Goal: Information Seeking & Learning: Learn about a topic

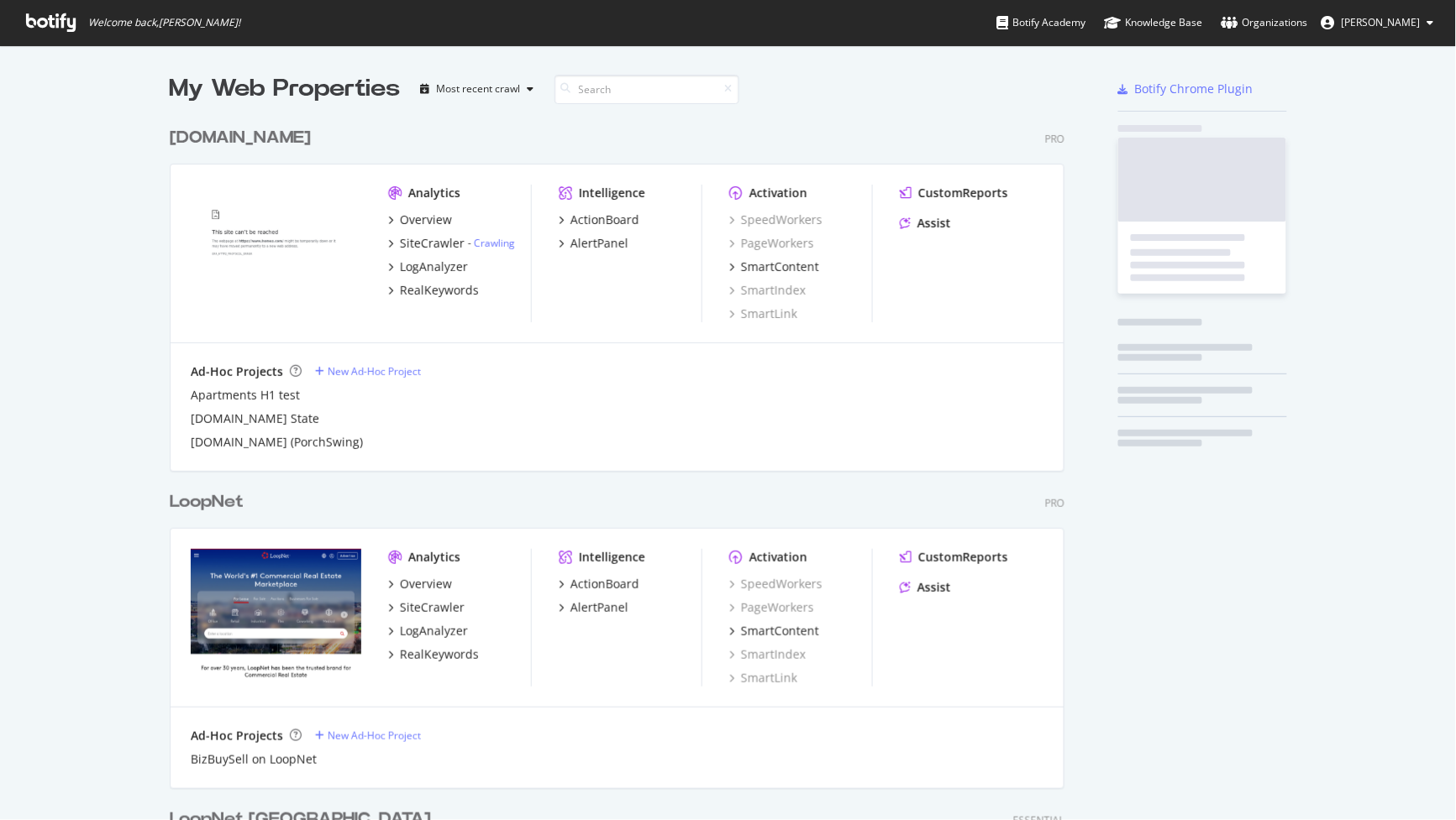
scroll to position [3253, 892]
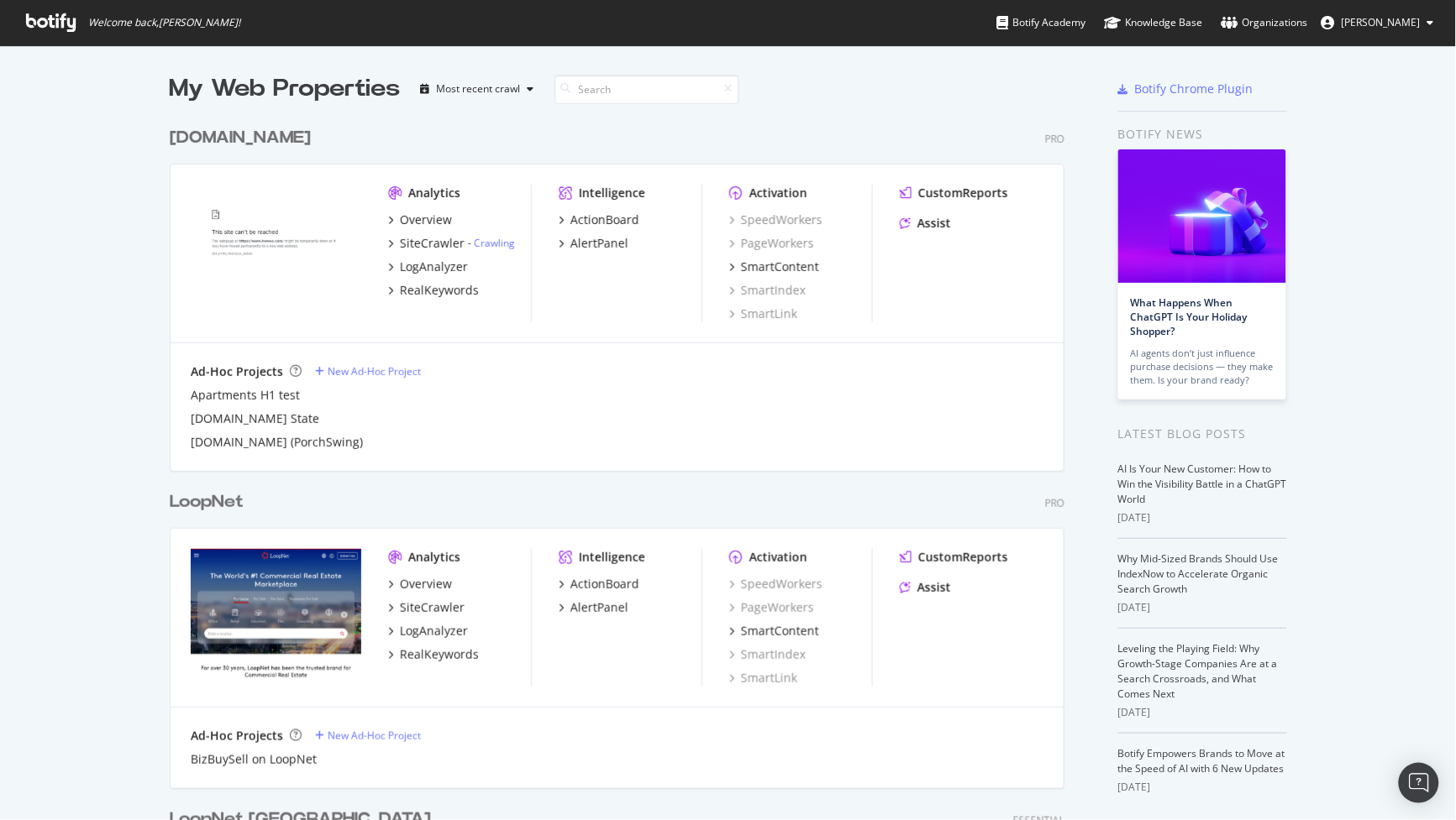
click at [196, 492] on div "LoopNet" at bounding box center [207, 502] width 74 height 24
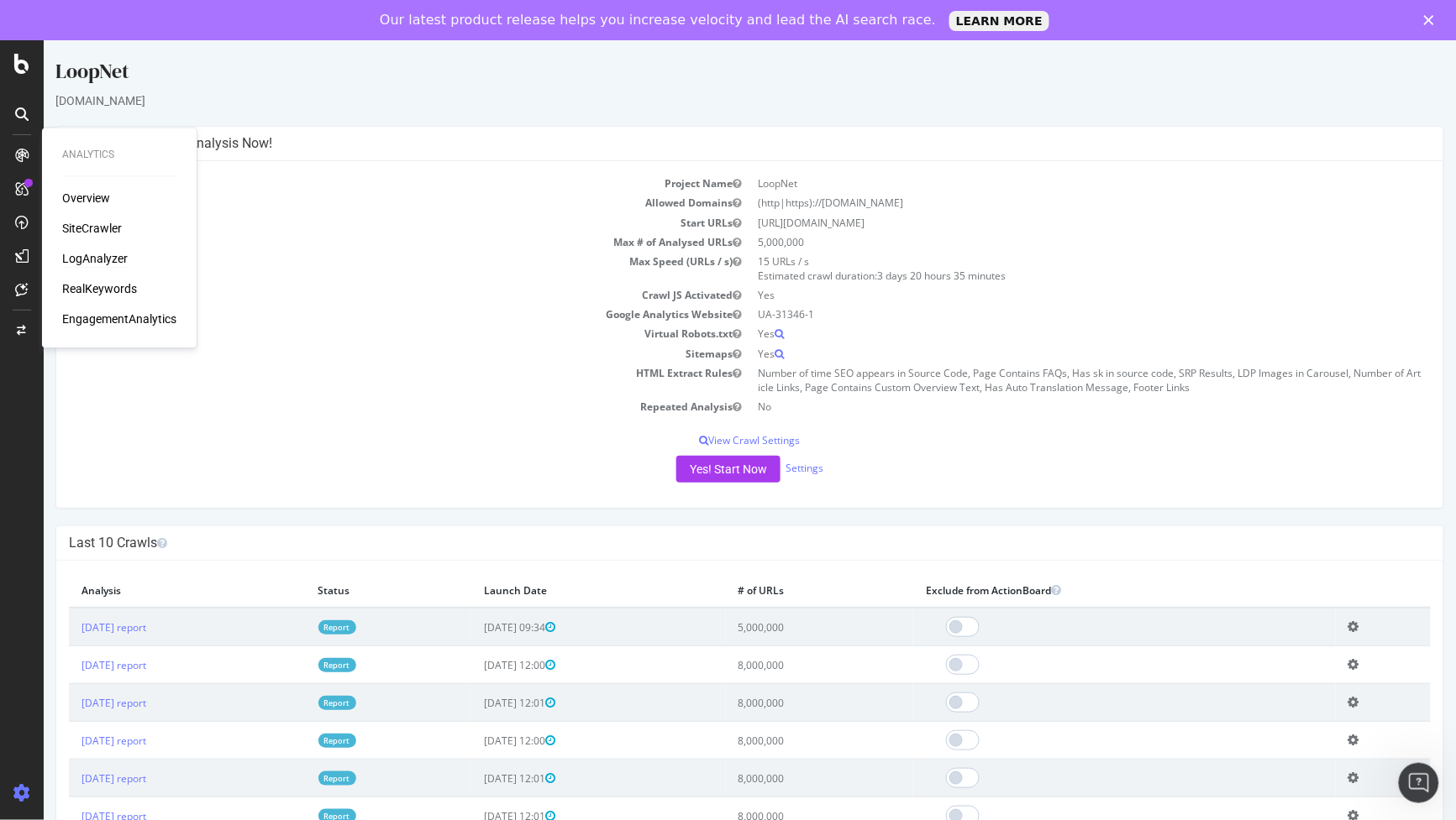
click at [108, 254] on div "LogAnalyzer" at bounding box center [95, 259] width 66 height 17
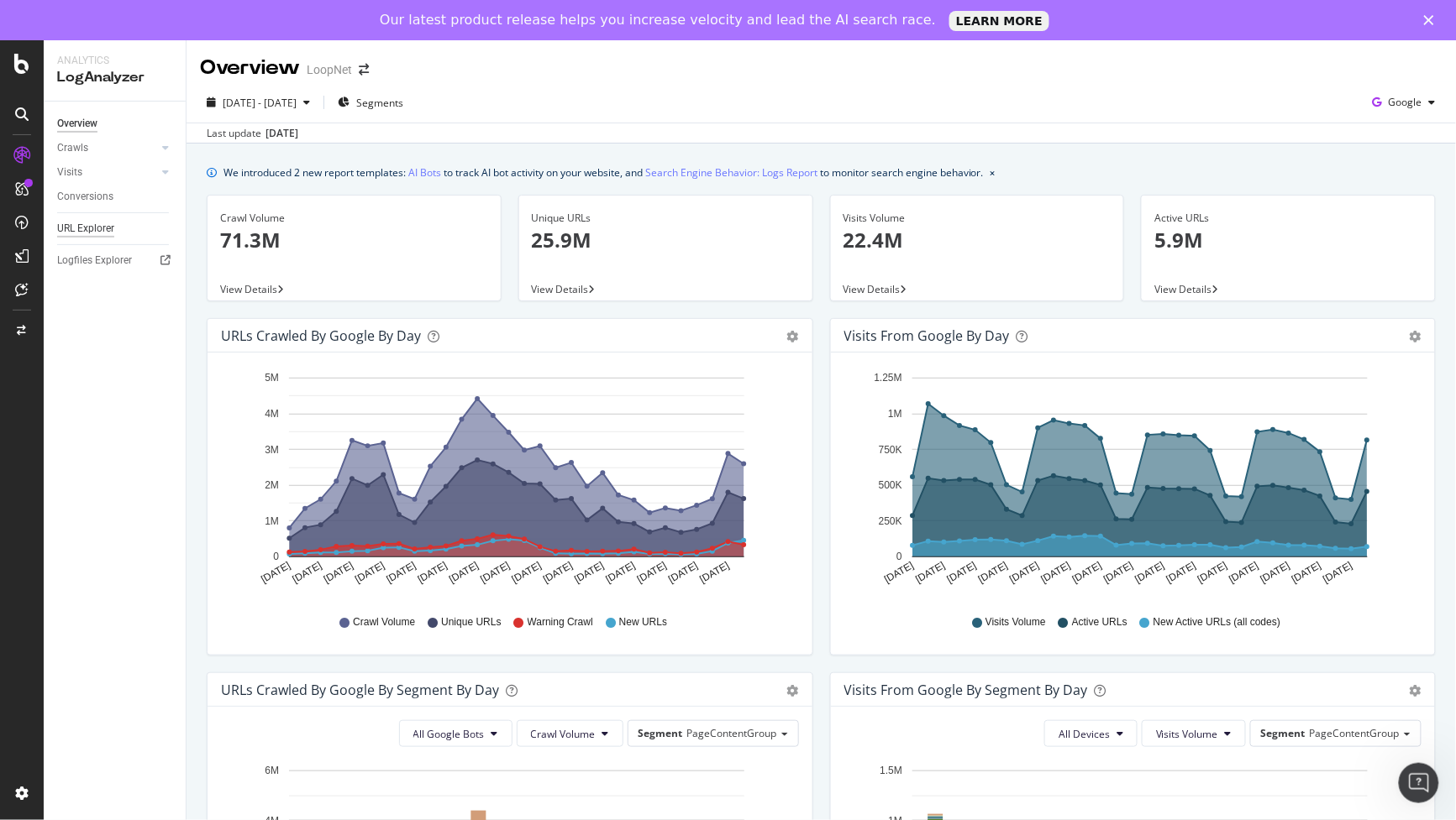
click at [78, 220] on div "URL Explorer" at bounding box center [85, 228] width 57 height 18
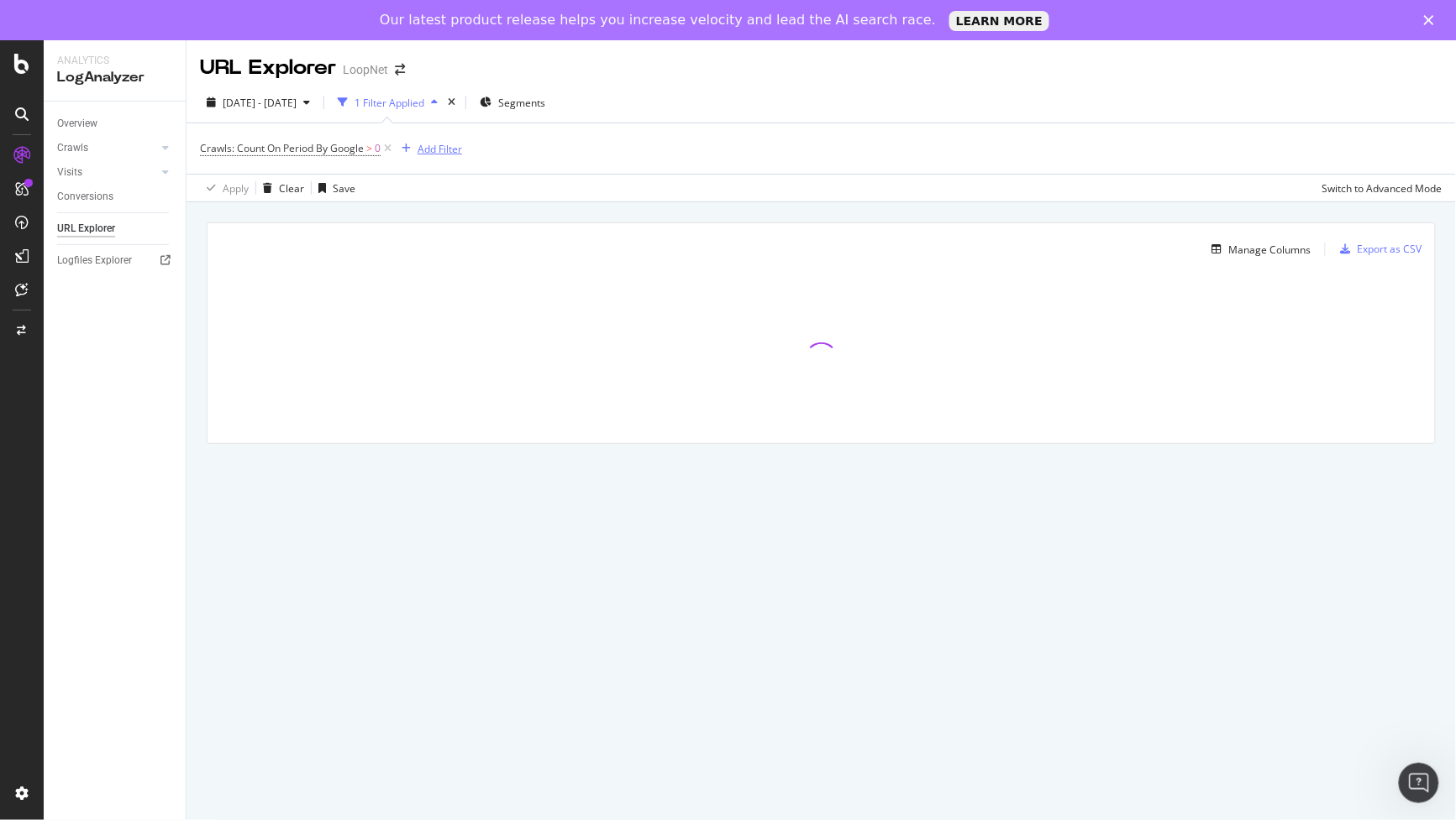
click at [438, 153] on div "Add Filter" at bounding box center [439, 149] width 45 height 14
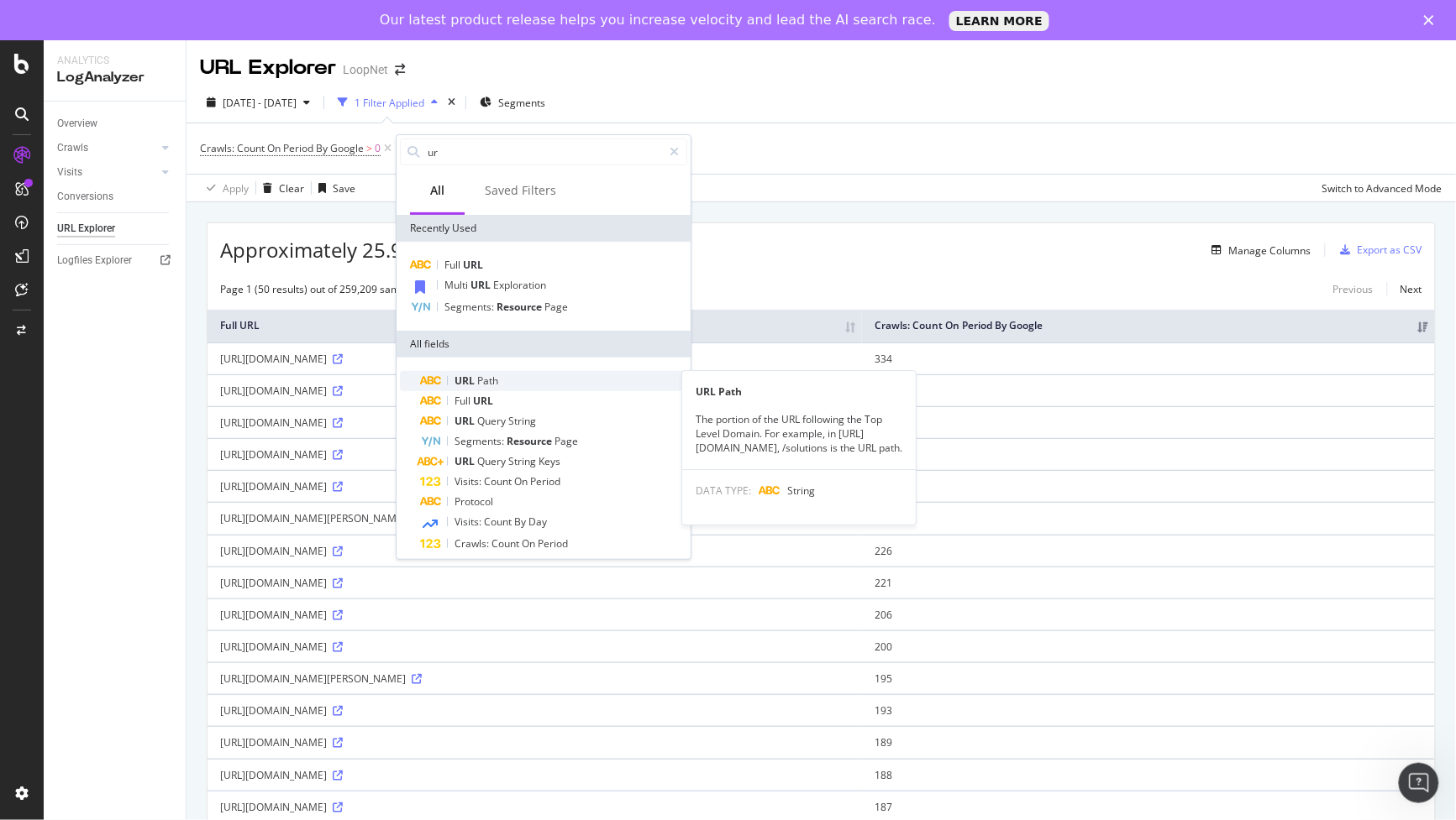
type input "ur"
click at [509, 372] on div "URL Path" at bounding box center [553, 382] width 267 height 20
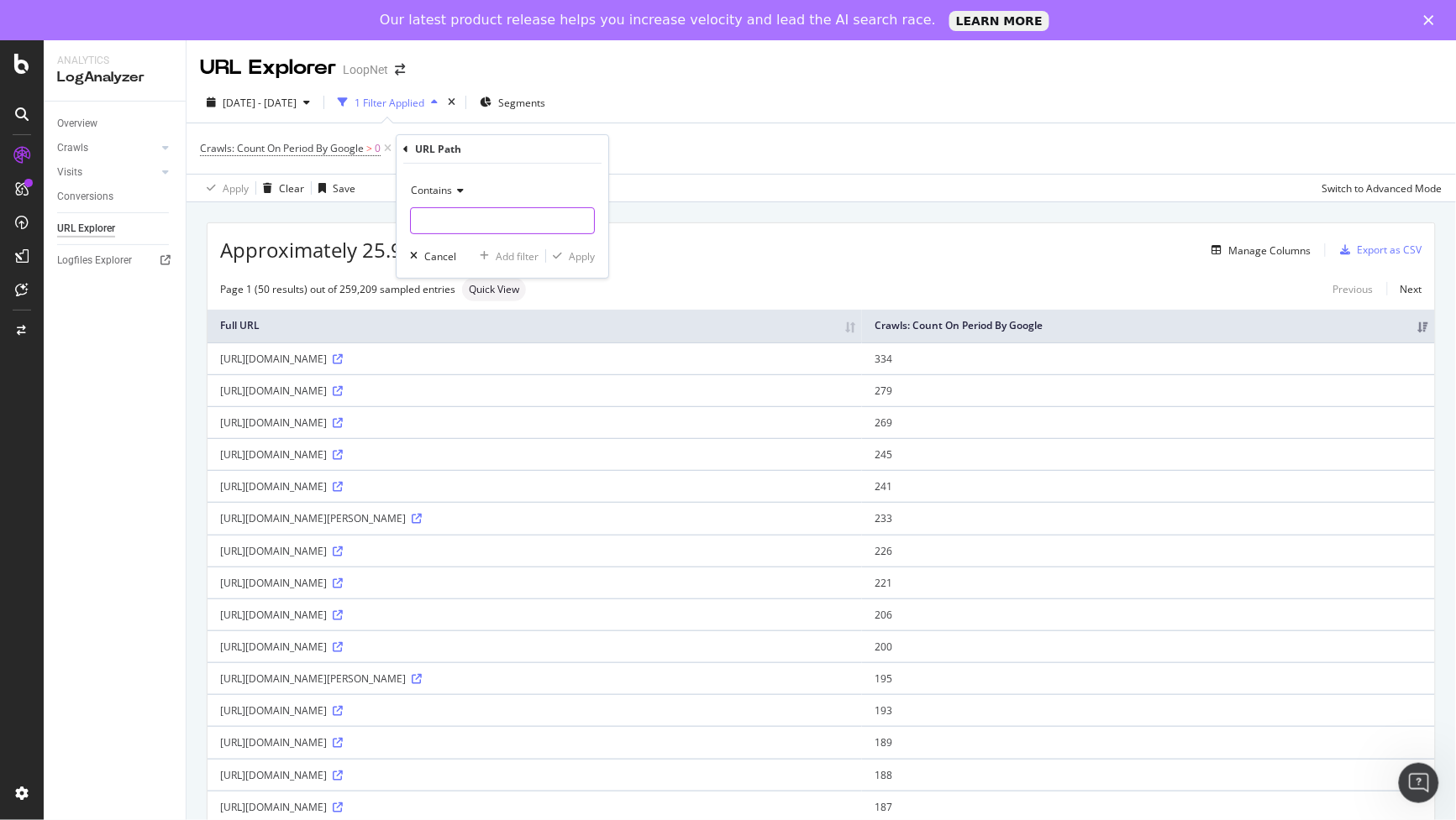
click at [505, 223] on input "text" at bounding box center [502, 220] width 183 height 27
type input "?"
type input "sk="
click at [584, 258] on div "Apply" at bounding box center [582, 256] width 26 height 14
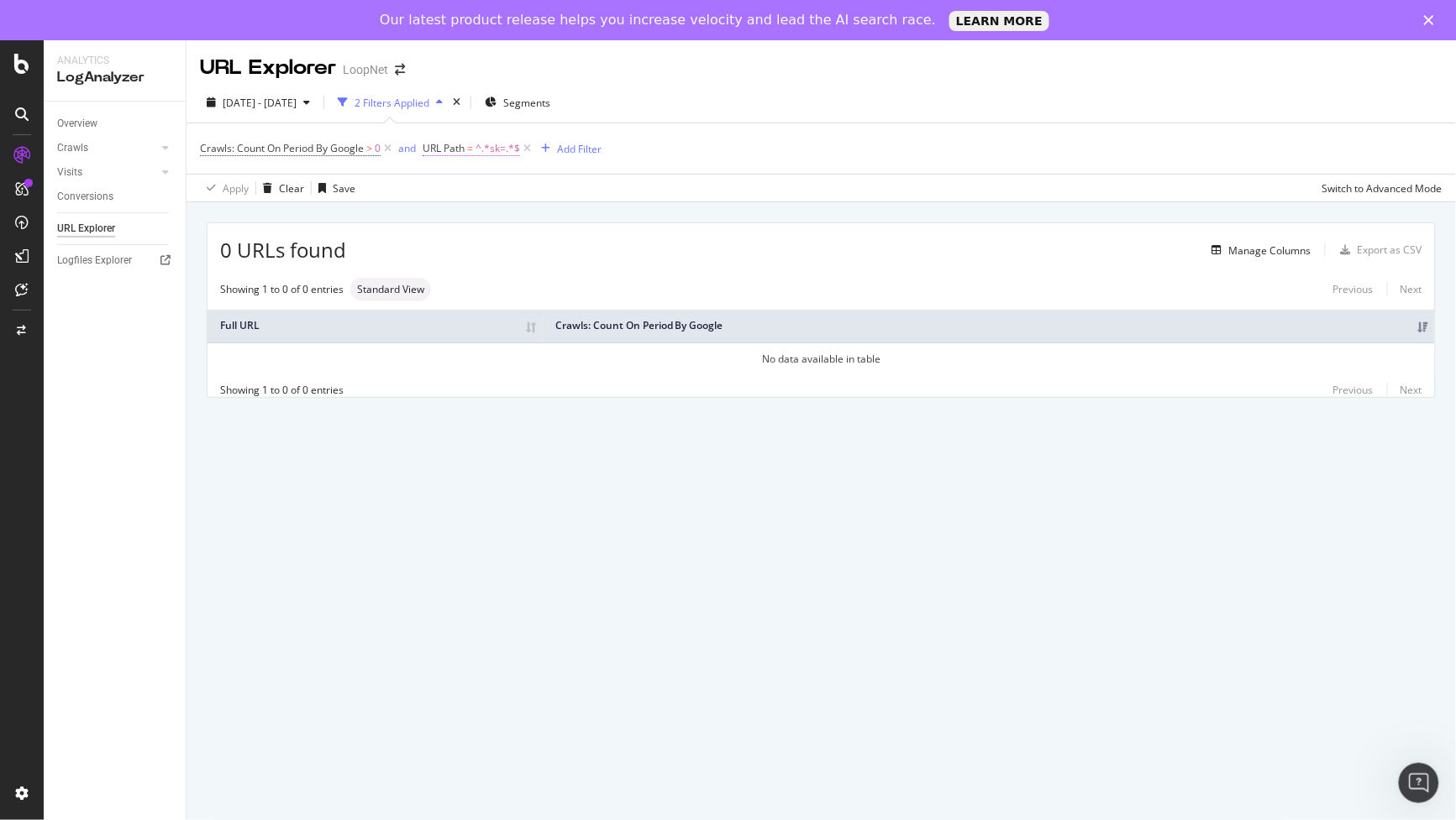
click at [459, 144] on span "URL Path" at bounding box center [443, 148] width 42 height 14
click at [441, 215] on input "sk=" at bounding box center [518, 218] width 159 height 27
type input "?sk"
click at [597, 254] on div "Apply" at bounding box center [610, 254] width 26 height 14
click at [525, 152] on icon at bounding box center [525, 149] width 14 height 17
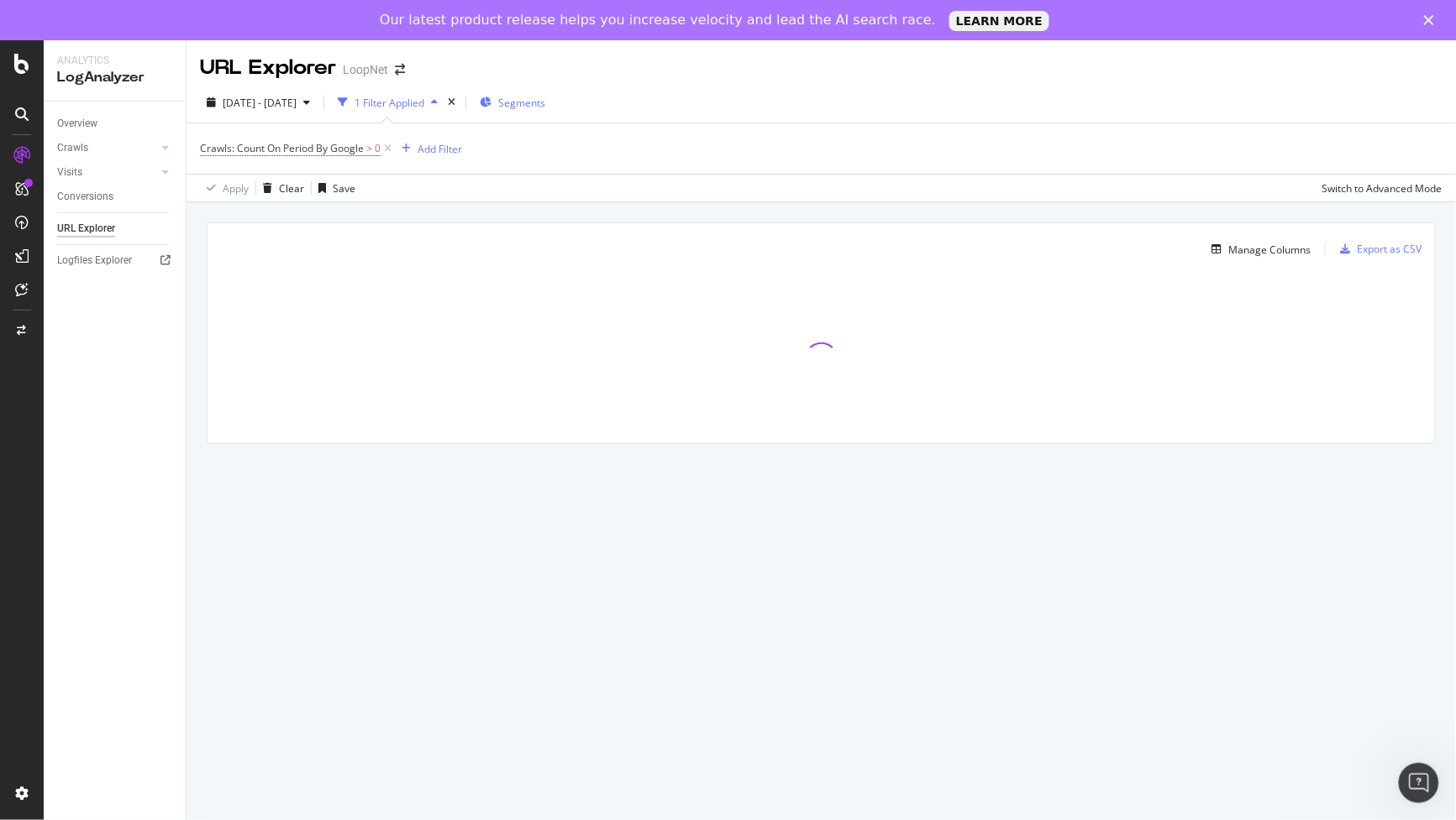
click at [545, 93] on div "Segments" at bounding box center [512, 102] width 66 height 25
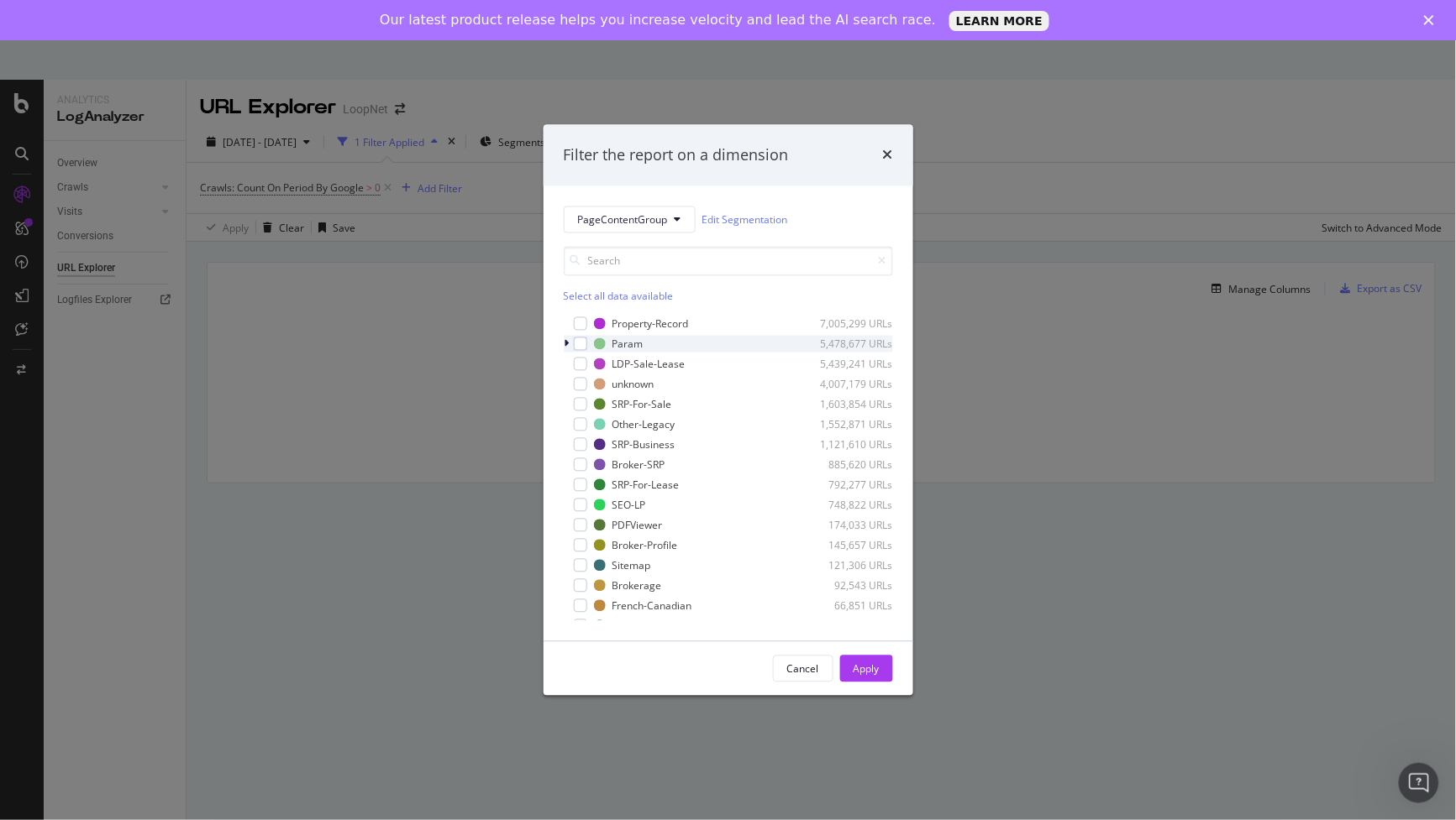
click at [565, 341] on icon "modal" at bounding box center [567, 344] width 5 height 10
click at [584, 384] on div "modal" at bounding box center [590, 384] width 13 height 13
click at [876, 676] on div "Apply" at bounding box center [867, 668] width 26 height 14
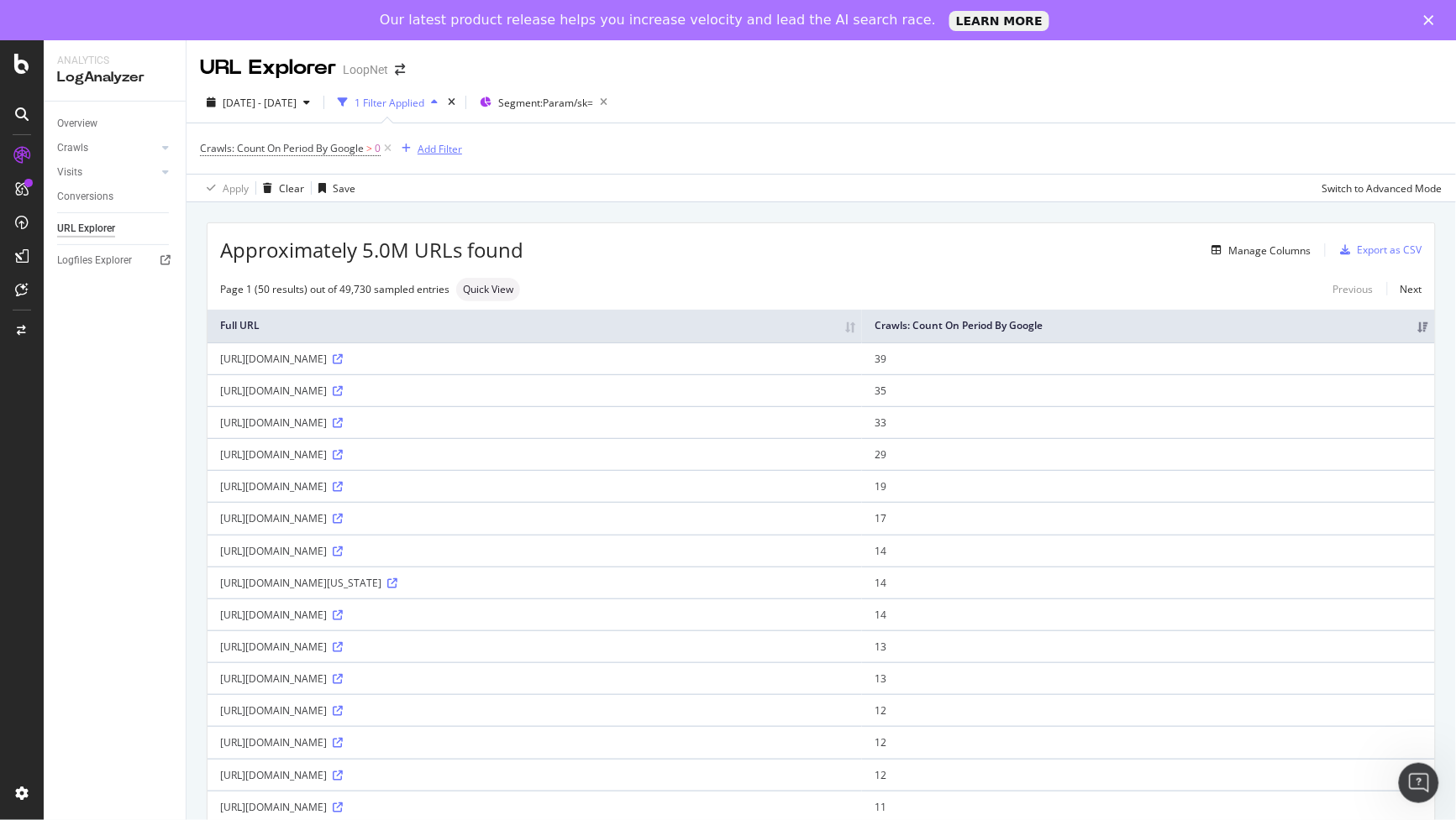
click at [434, 147] on div "Add Filter" at bounding box center [439, 149] width 45 height 14
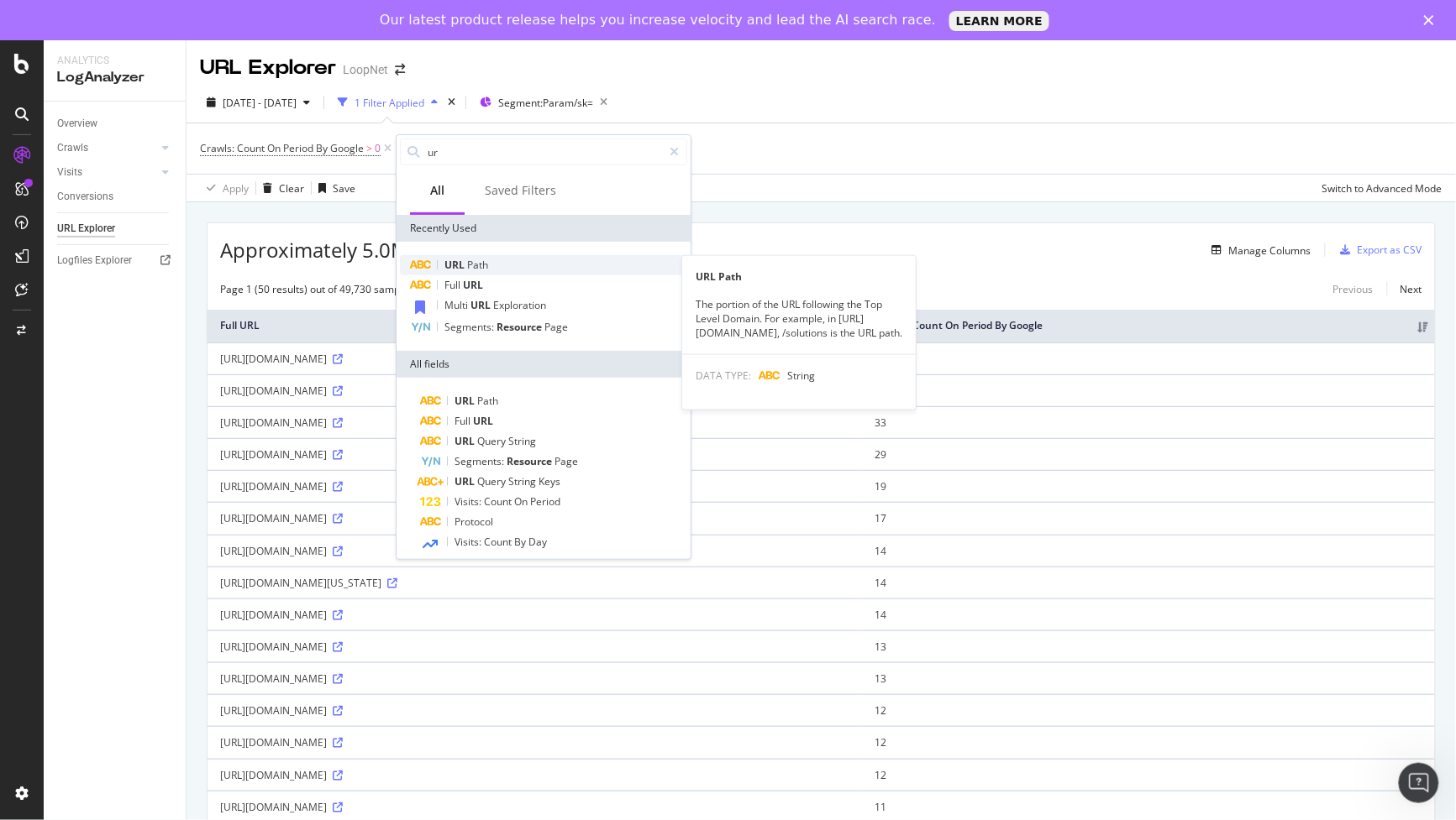
click at [486, 258] on span "Path" at bounding box center [478, 265] width 21 height 14
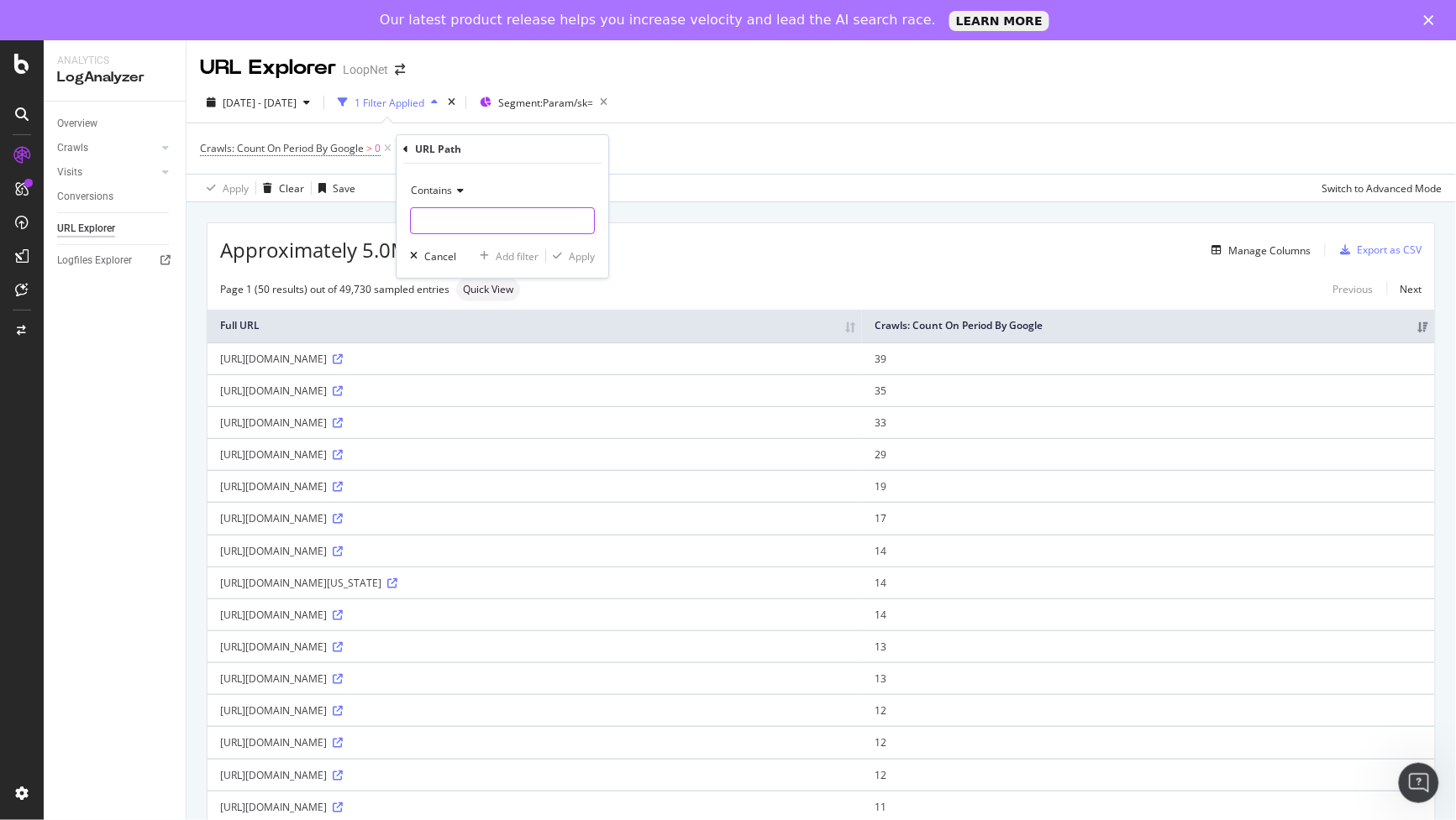
click at [476, 224] on input "text" at bounding box center [502, 220] width 183 height 27
type input "/multi/"
click at [577, 261] on div "Apply" at bounding box center [582, 256] width 26 height 14
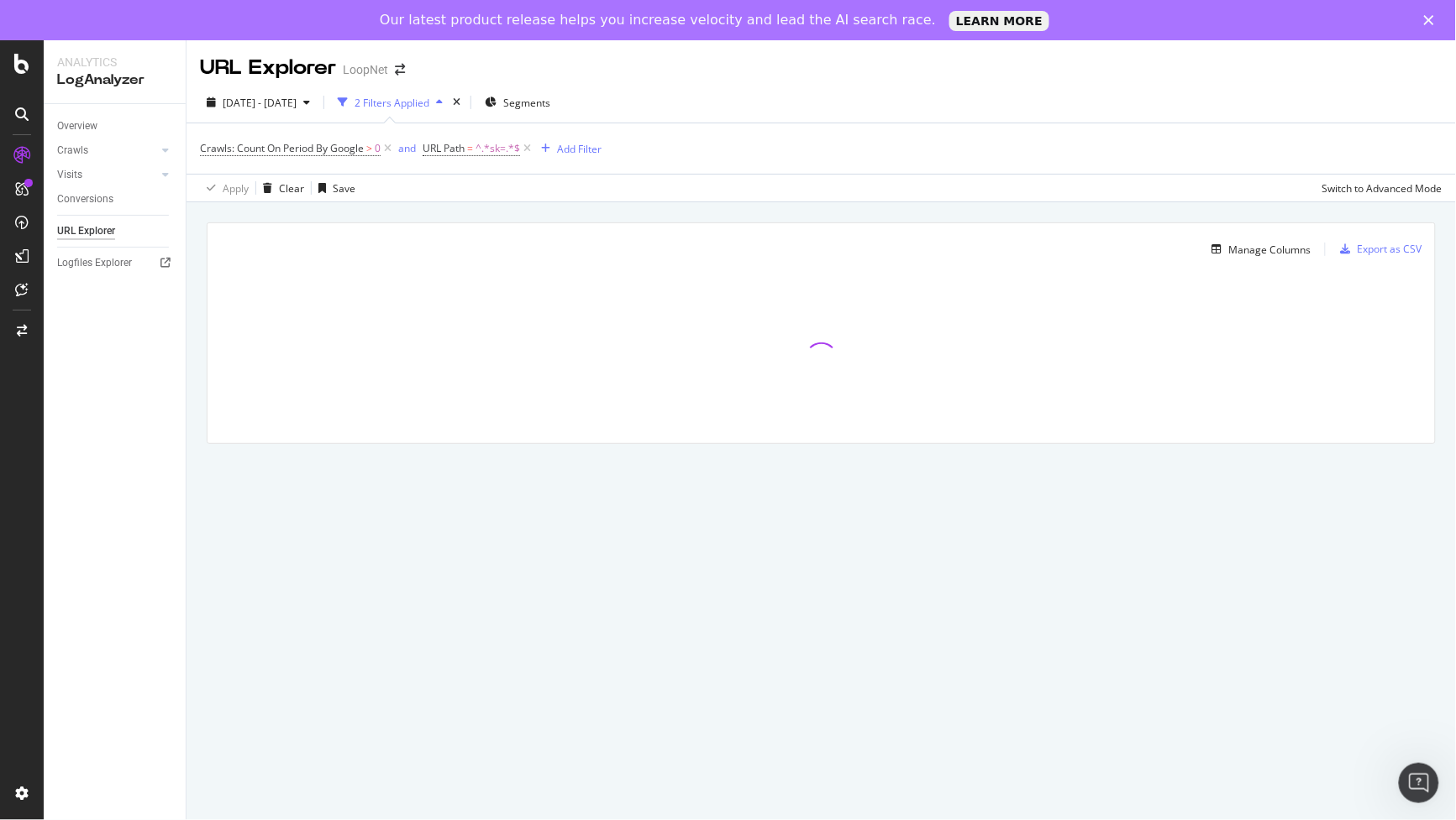
click at [66, 115] on div "Overview" at bounding box center [121, 126] width 128 height 24
click at [72, 124] on div "Overview" at bounding box center [76, 126] width 40 height 18
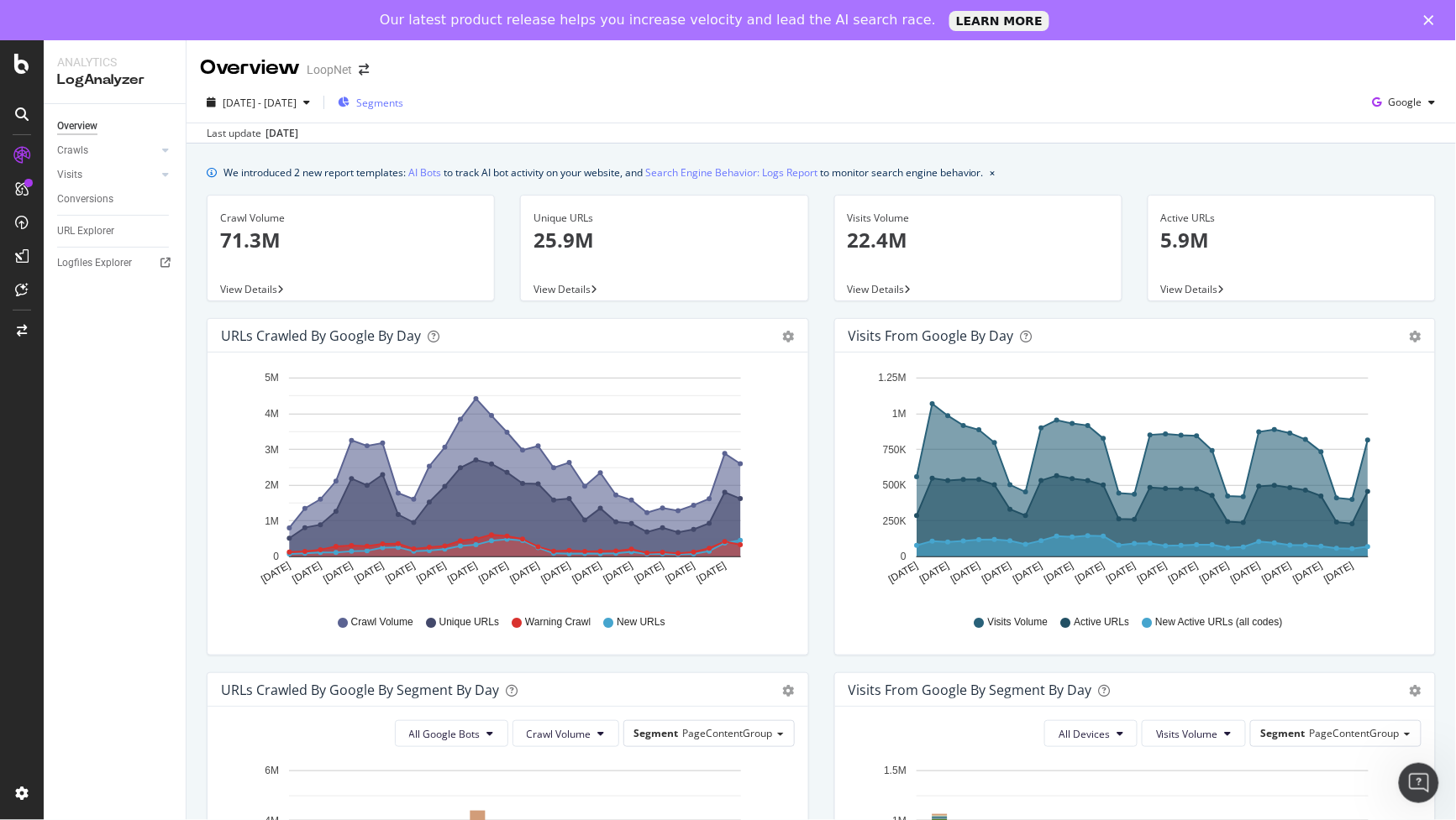
click at [403, 96] on span "Segments" at bounding box center [379, 102] width 47 height 14
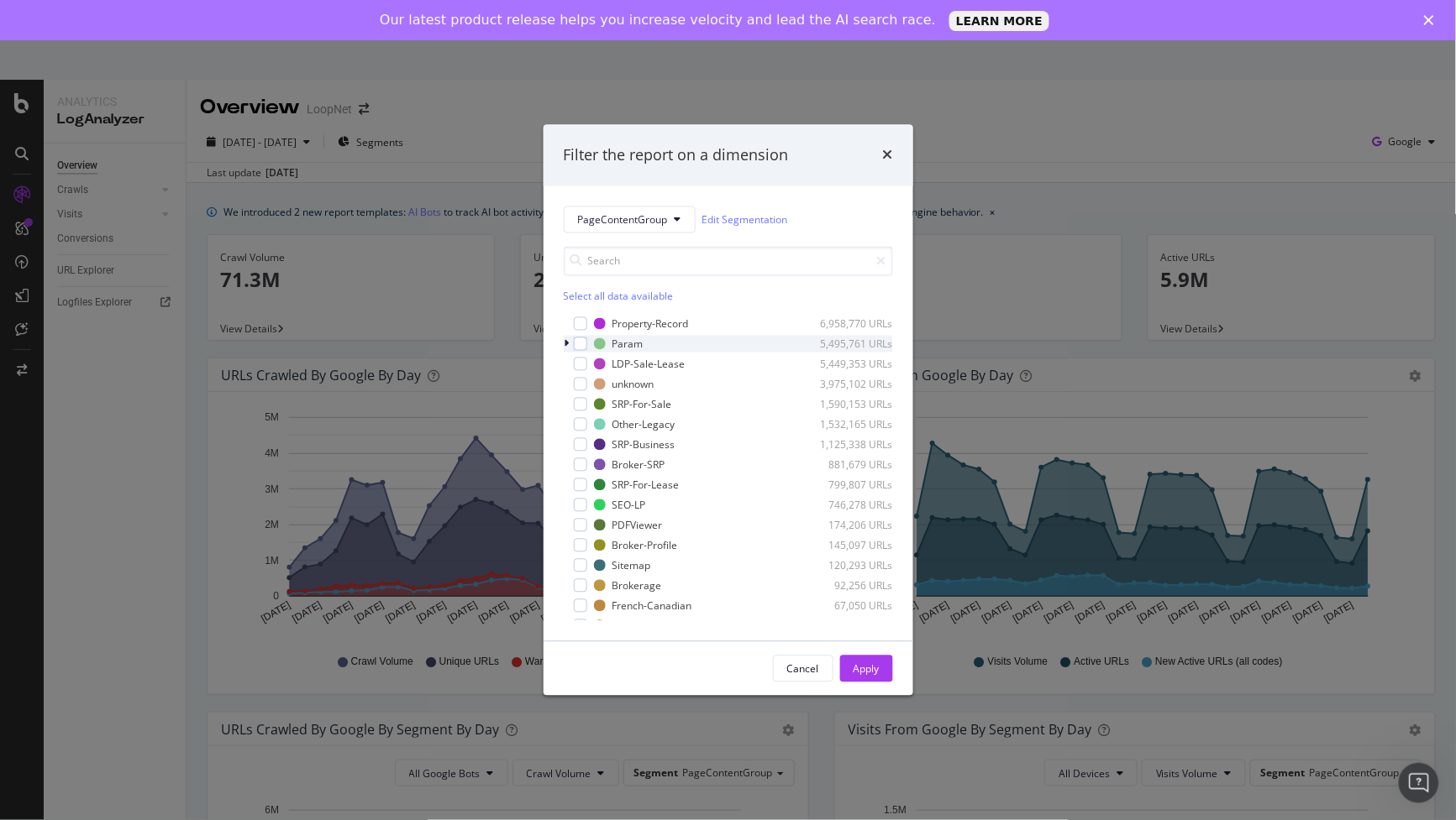
click at [565, 343] on icon "modal" at bounding box center [567, 344] width 5 height 10
click at [590, 382] on div "modal" at bounding box center [590, 384] width 13 height 13
click at [880, 663] on button "Apply" at bounding box center [866, 669] width 53 height 27
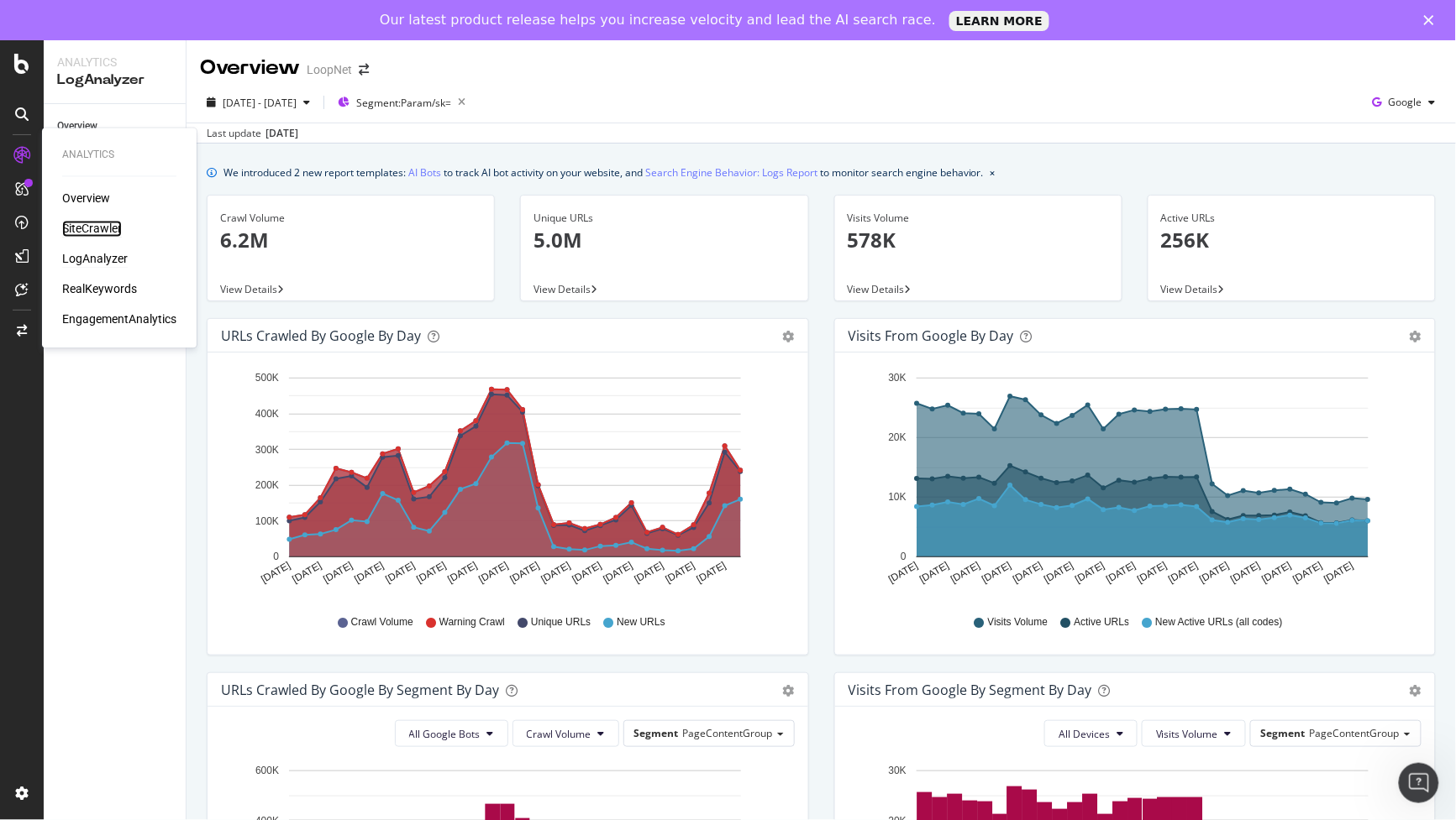
click at [97, 225] on div "SiteCrawler" at bounding box center [92, 229] width 59 height 17
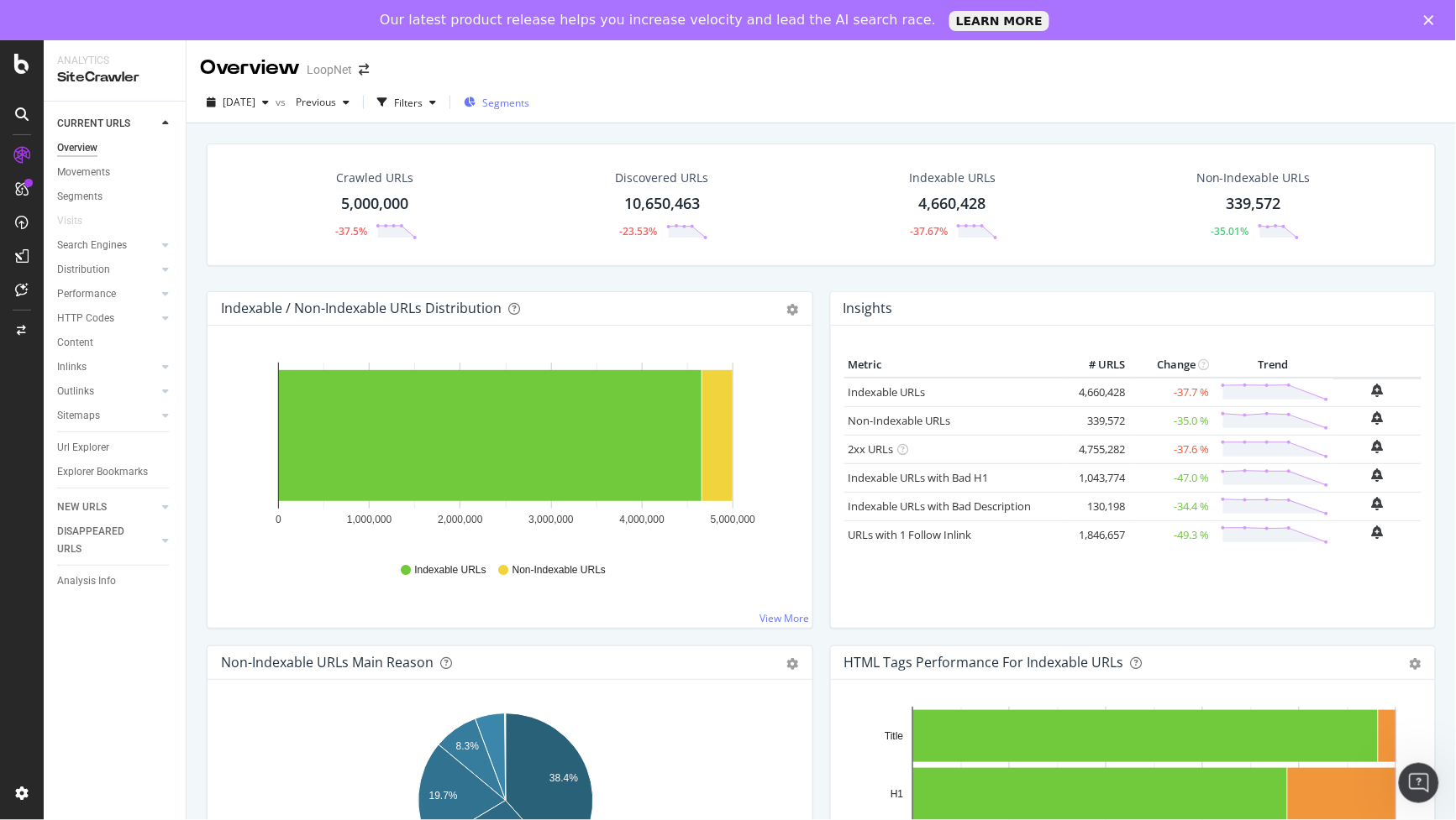
click at [521, 103] on span "Segments" at bounding box center [505, 102] width 47 height 14
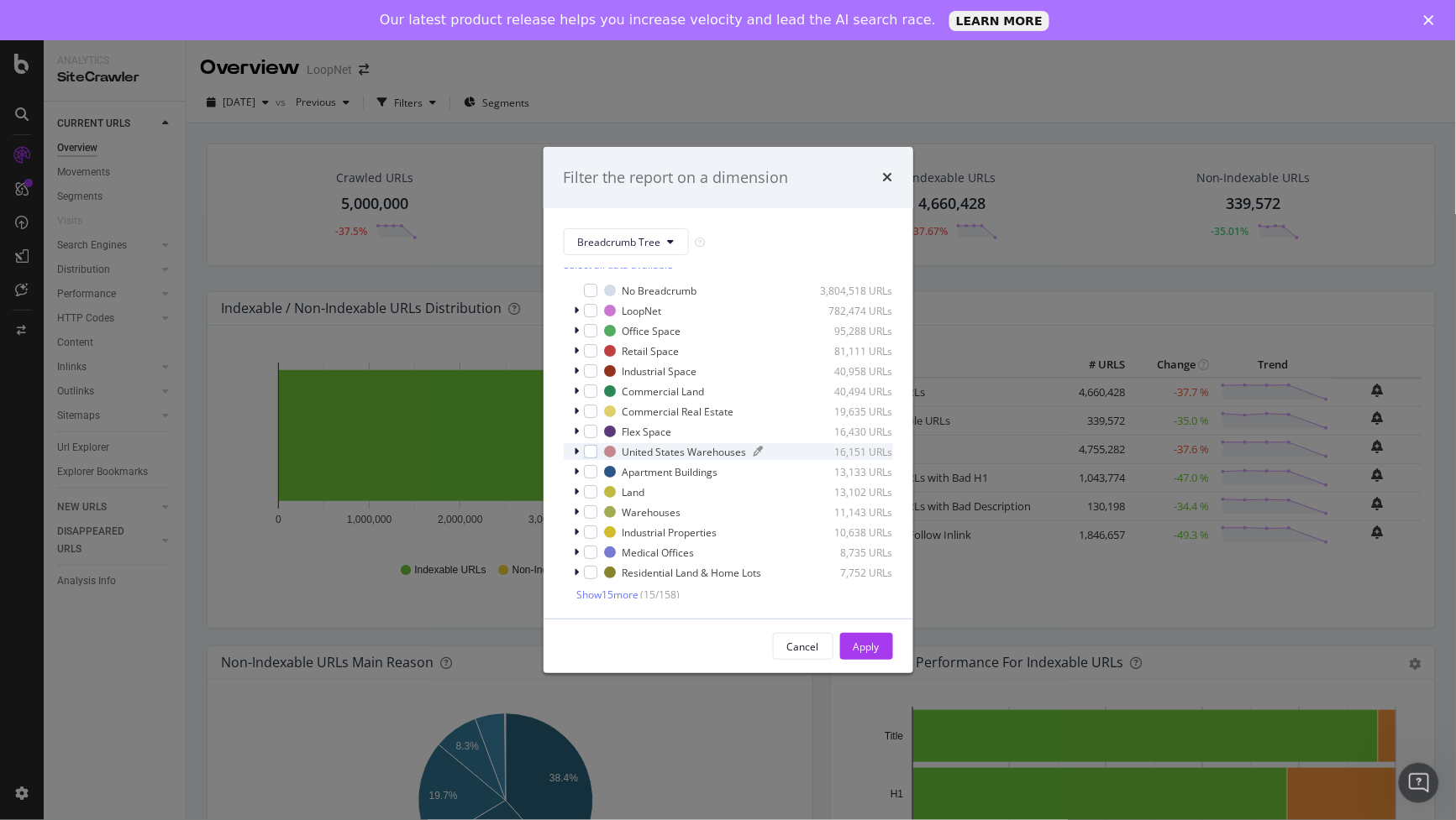
scroll to position [14, 0]
click at [633, 592] on span "Show 15 more" at bounding box center [608, 591] width 62 height 14
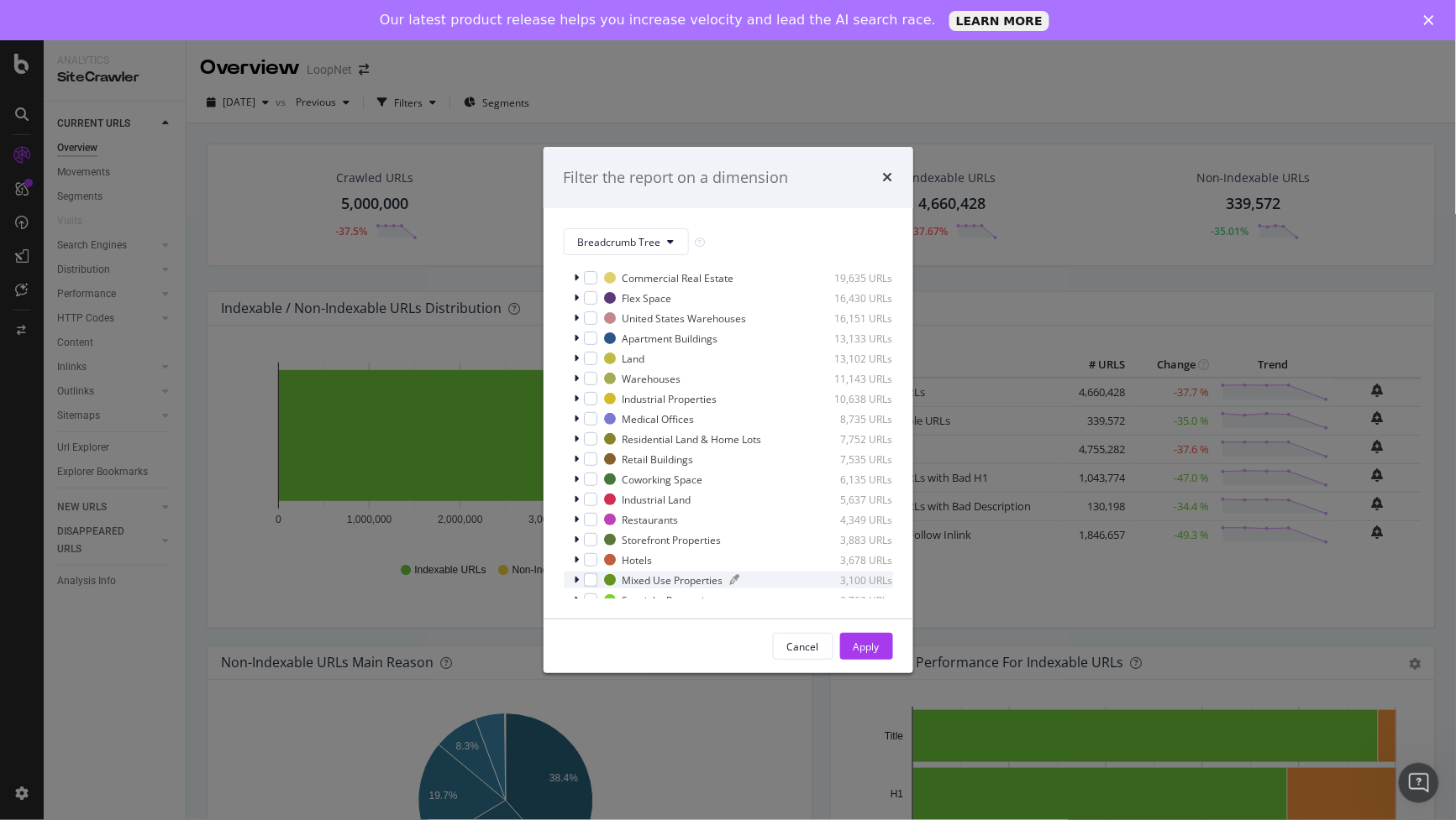
scroll to position [0, 0]
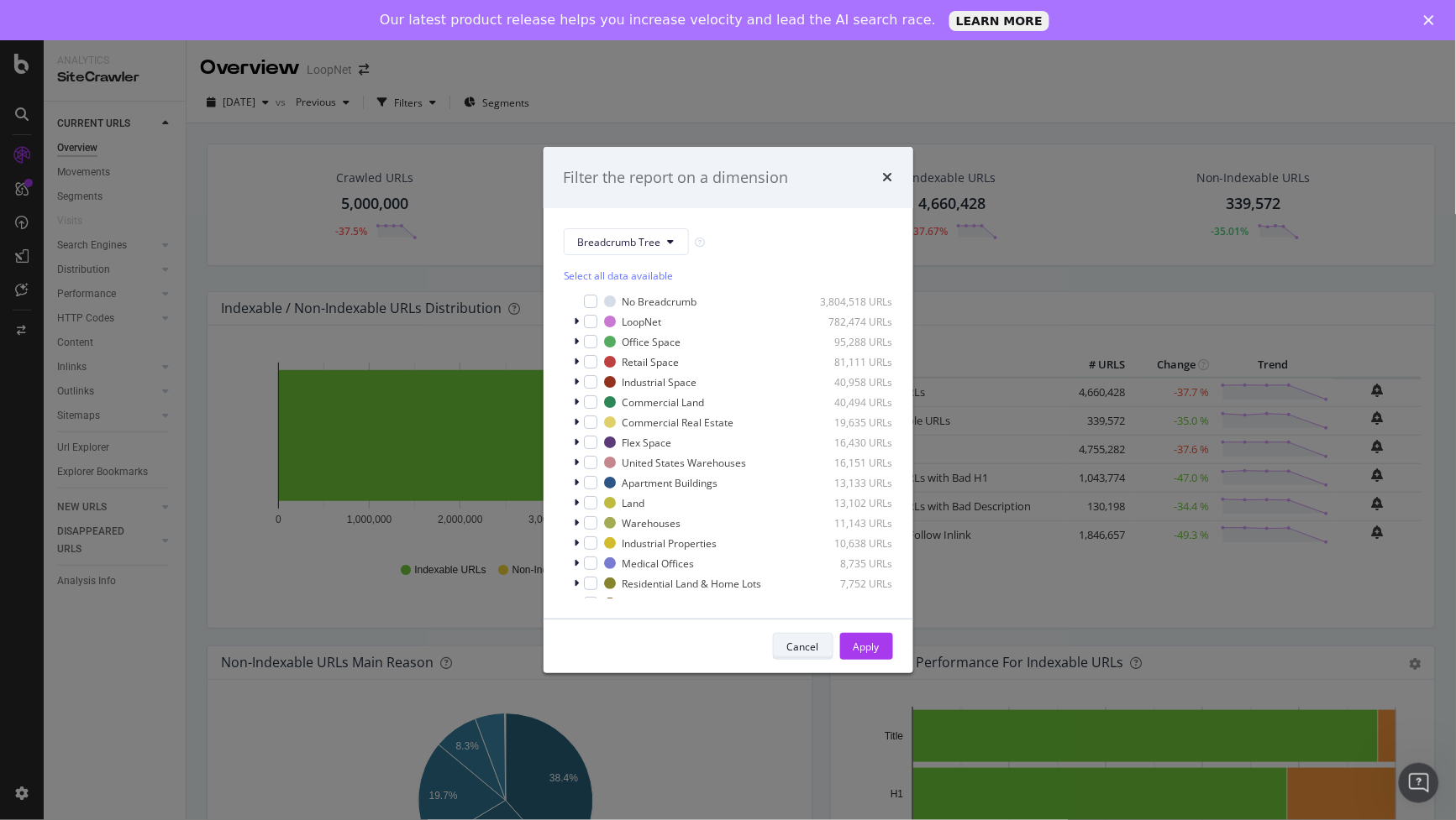
click at [801, 652] on div "Cancel" at bounding box center [803, 646] width 32 height 14
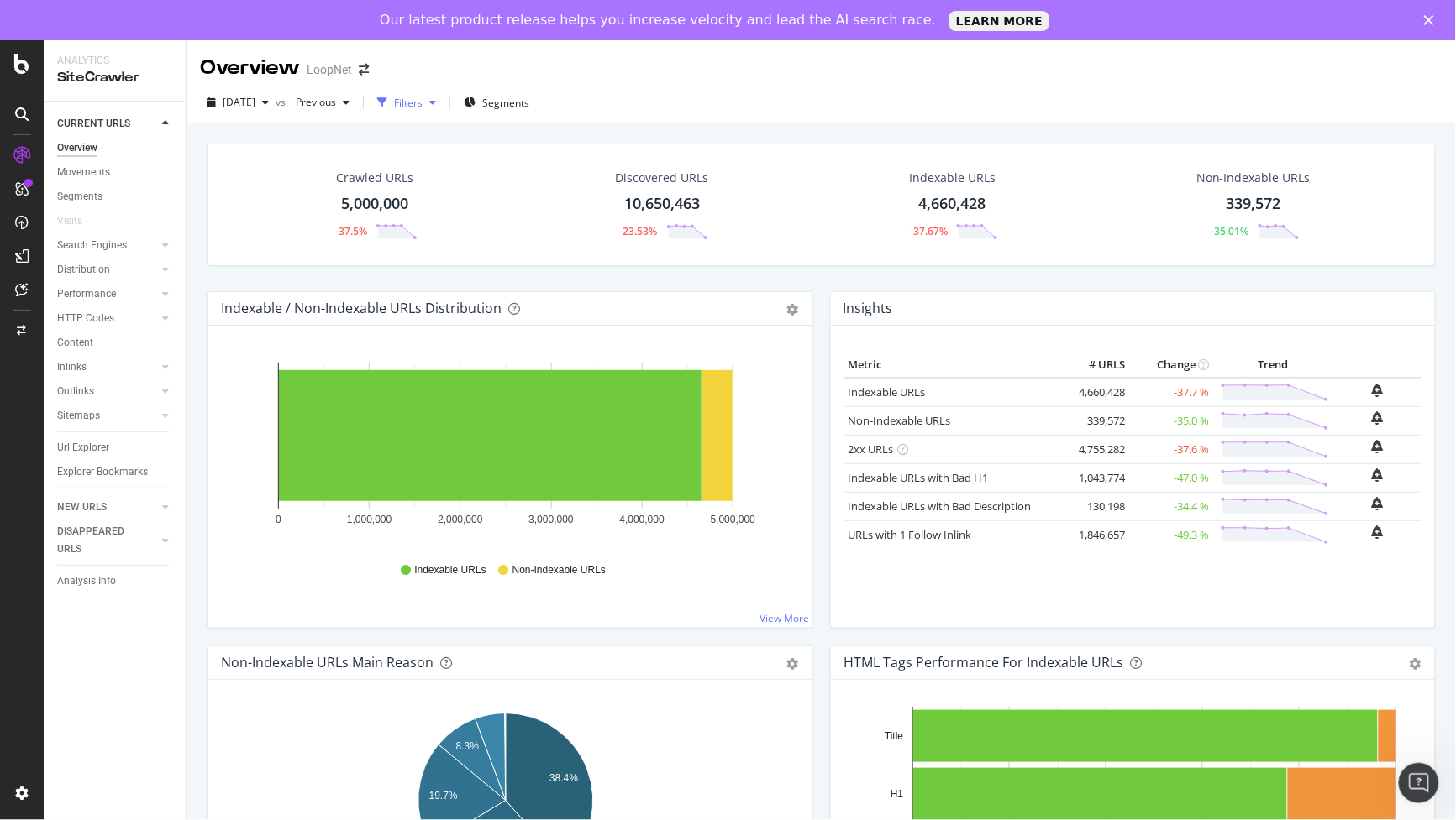
click at [423, 107] on div "Filters" at bounding box center [408, 102] width 29 height 14
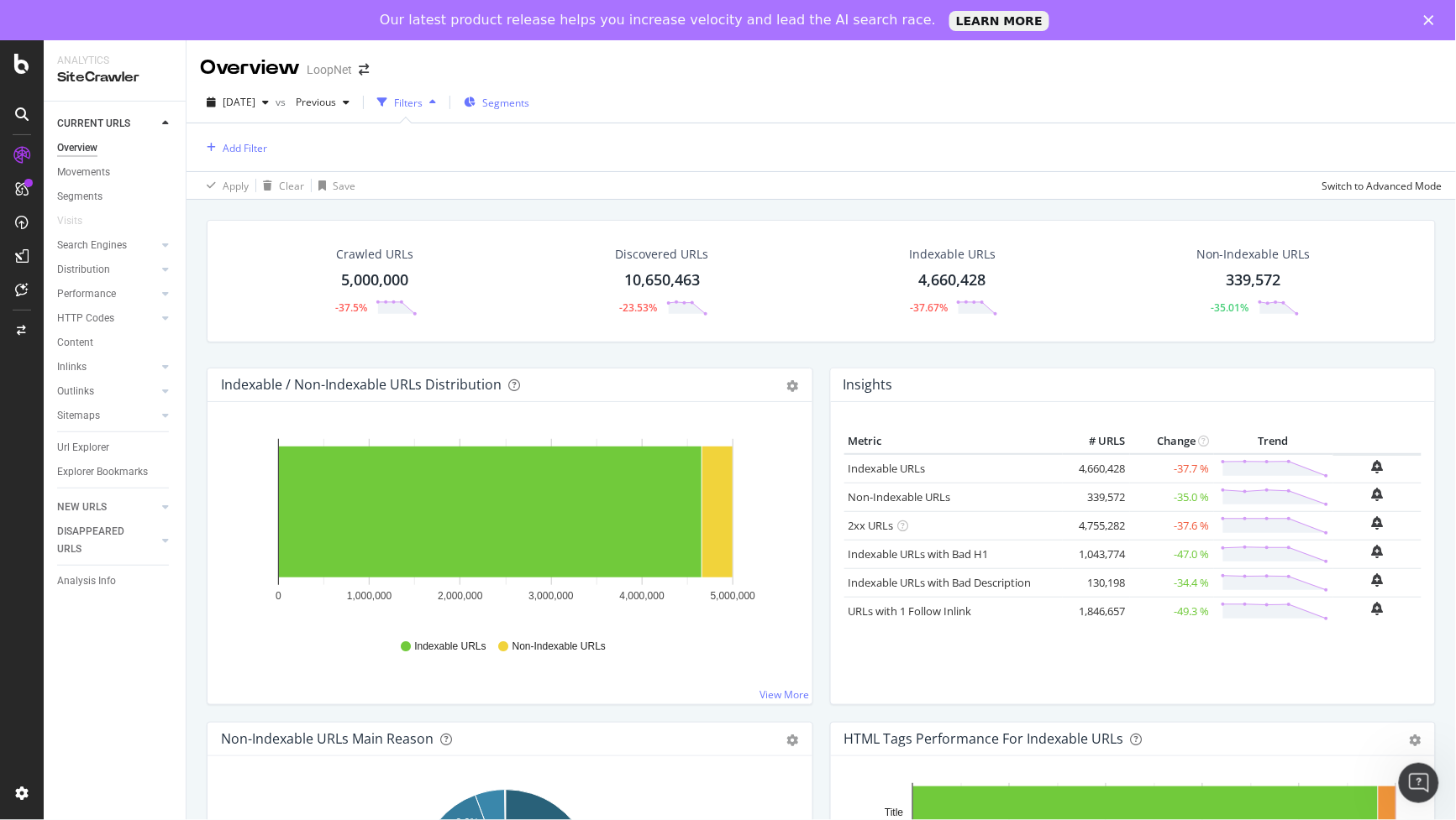
click at [530, 99] on span "Segments" at bounding box center [505, 102] width 47 height 14
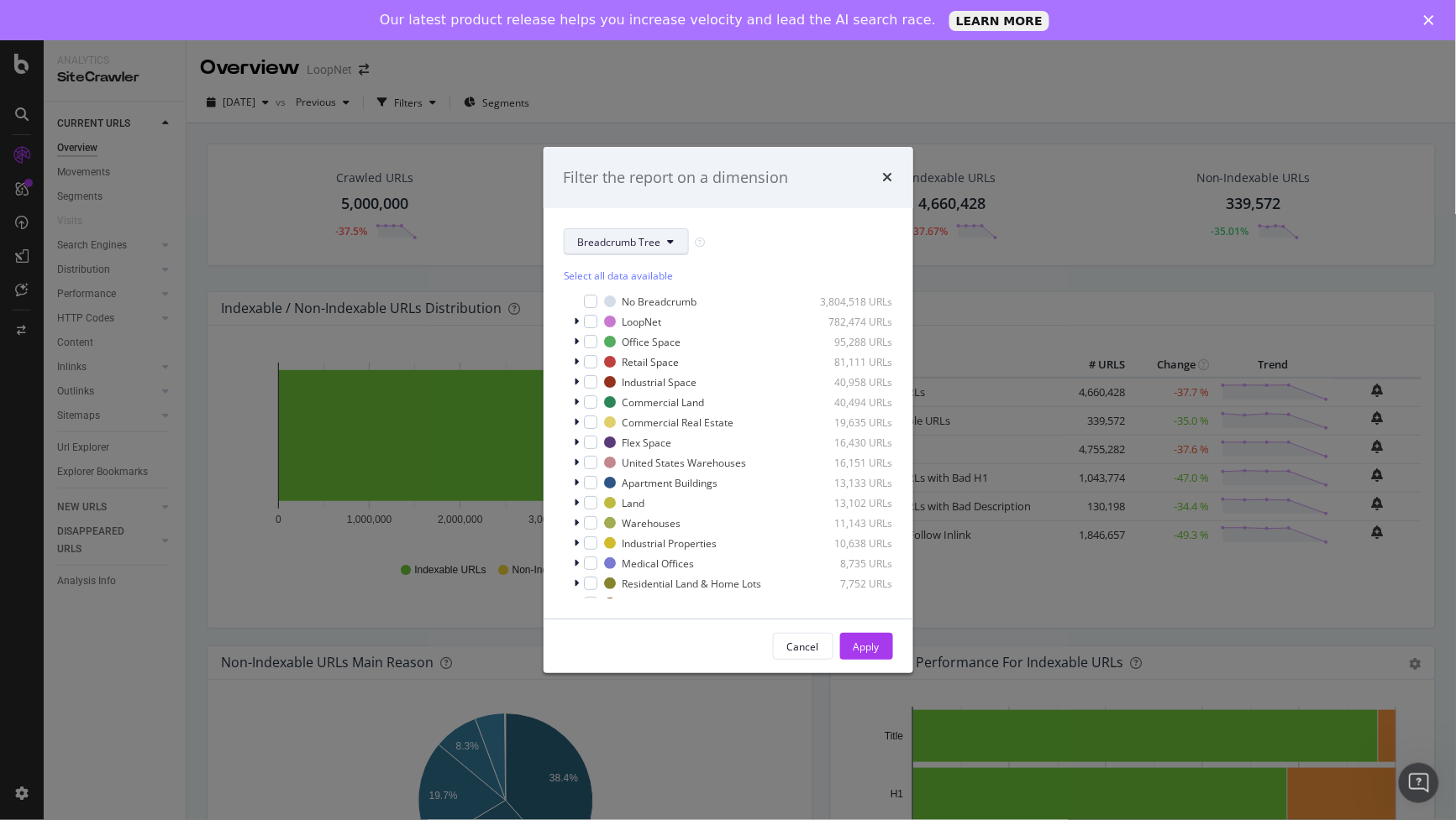
click at [640, 235] on button "Breadcrumb Tree" at bounding box center [626, 241] width 125 height 27
click at [639, 303] on span "PageContentGroup" at bounding box center [632, 302] width 109 height 15
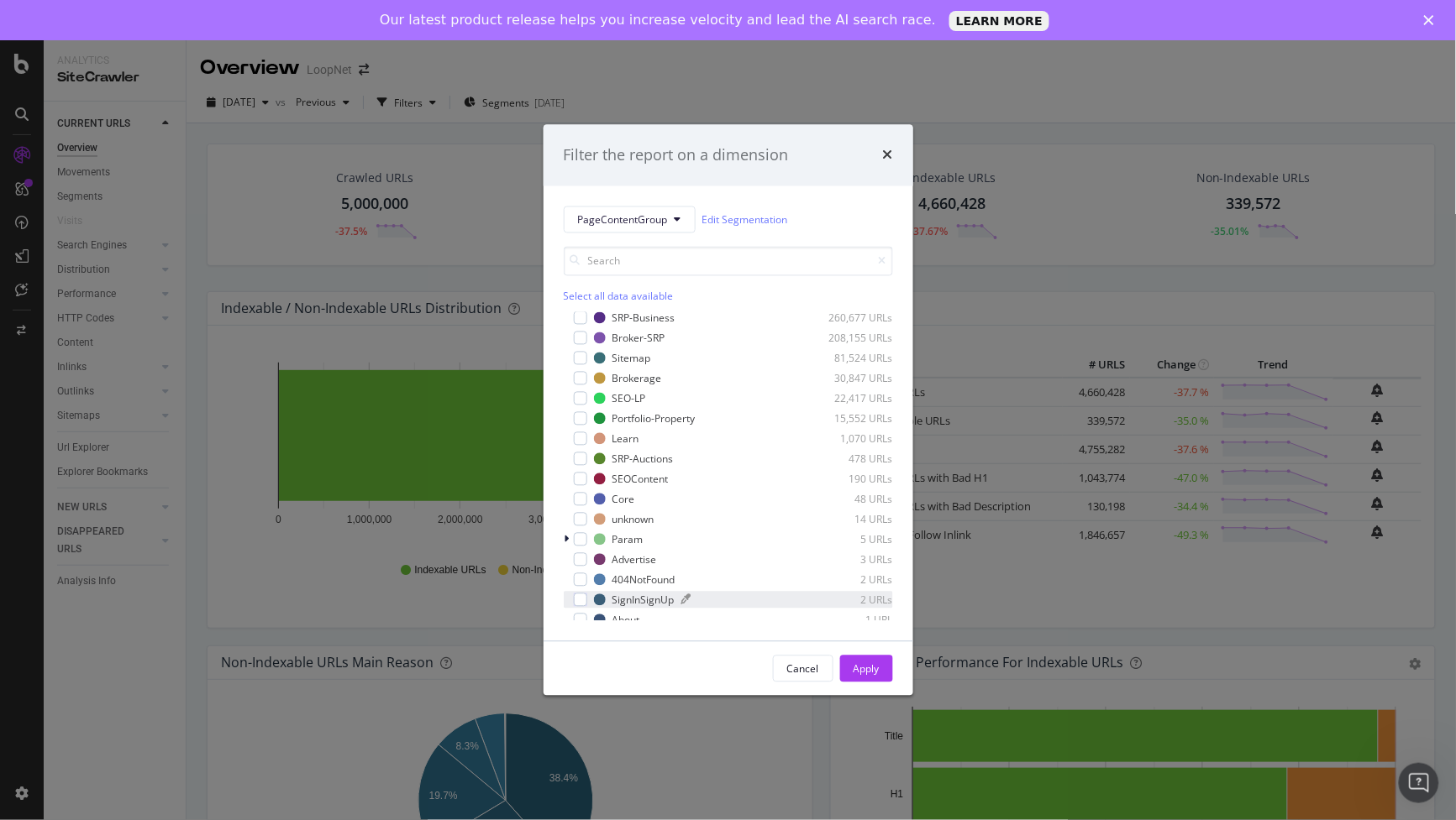
scroll to position [153, 0]
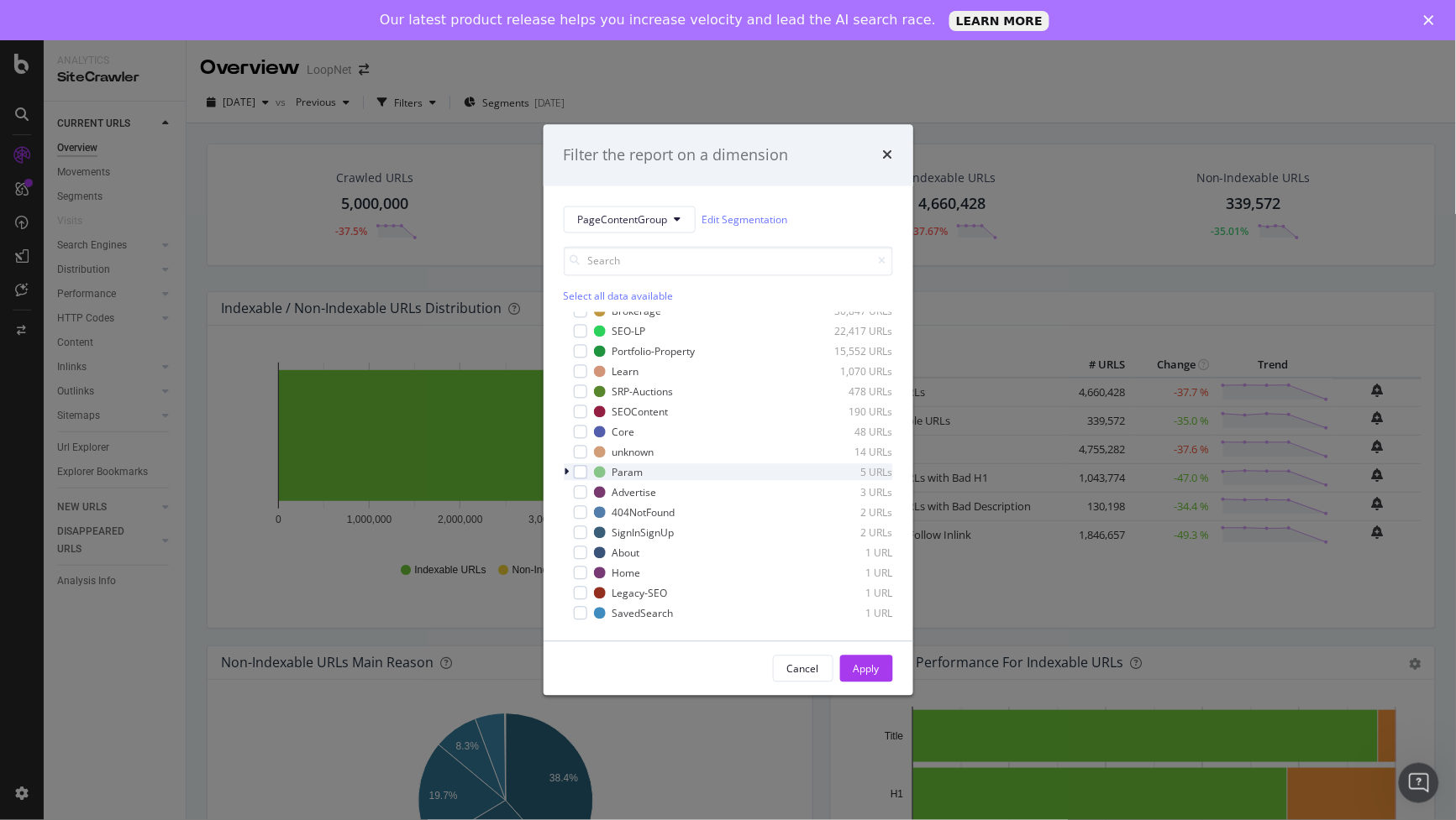
click at [565, 468] on icon "modal" at bounding box center [567, 473] width 5 height 10
click at [592, 492] on div "modal" at bounding box center [590, 492] width 13 height 13
click at [870, 669] on div "Apply" at bounding box center [867, 668] width 26 height 14
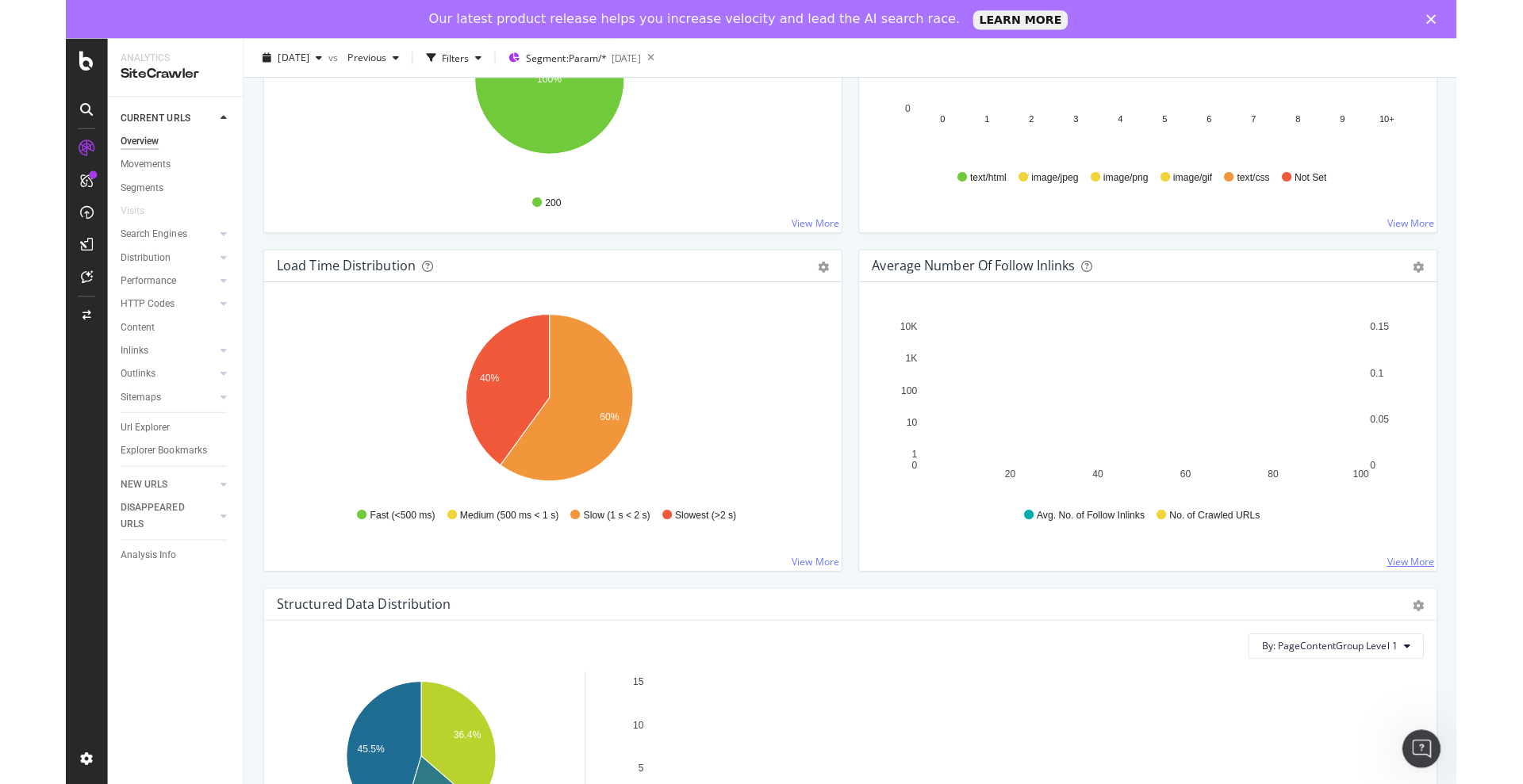
scroll to position [1033, 0]
